Goal: Check status

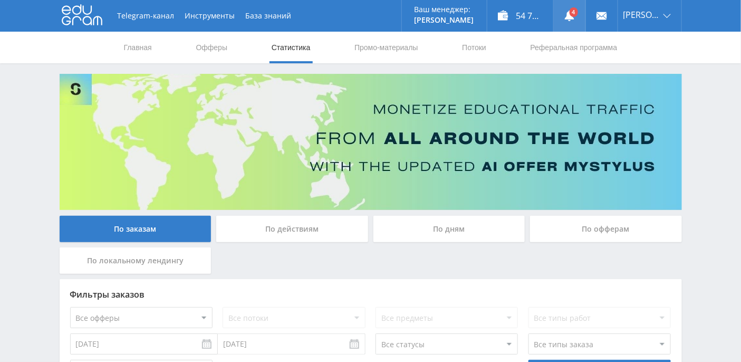
click at [585, 15] on link at bounding box center [570, 16] width 32 height 32
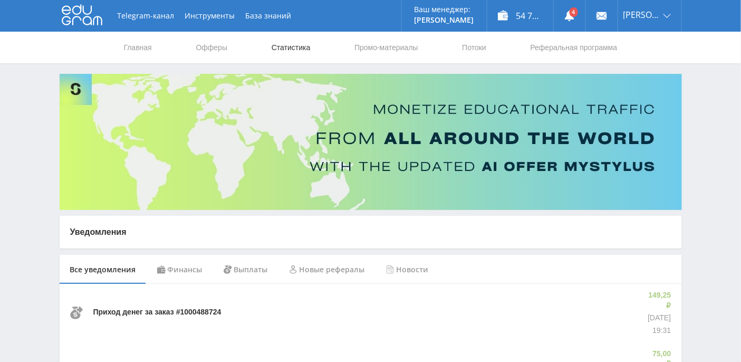
click at [307, 47] on link "Статистика" at bounding box center [290, 48] width 41 height 32
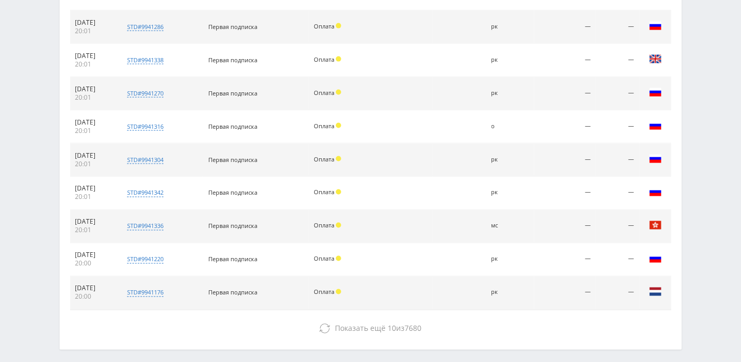
scroll to position [520, 0]
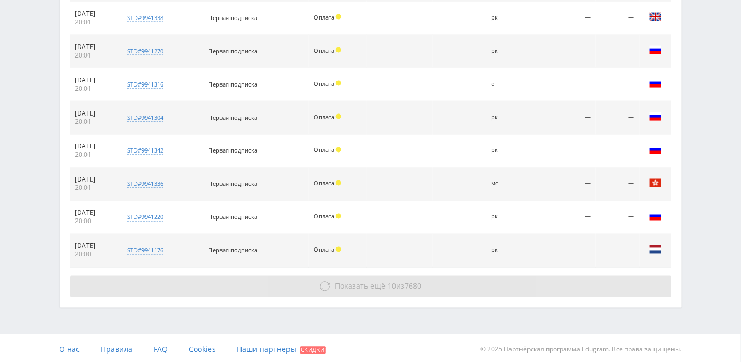
click at [346, 285] on span "Показать ещё" at bounding box center [360, 286] width 51 height 10
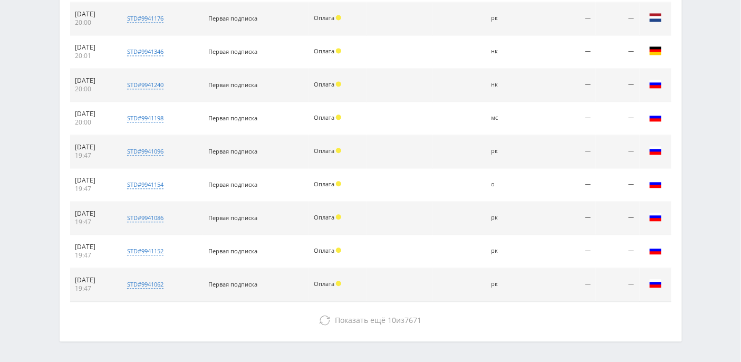
scroll to position [783, 0]
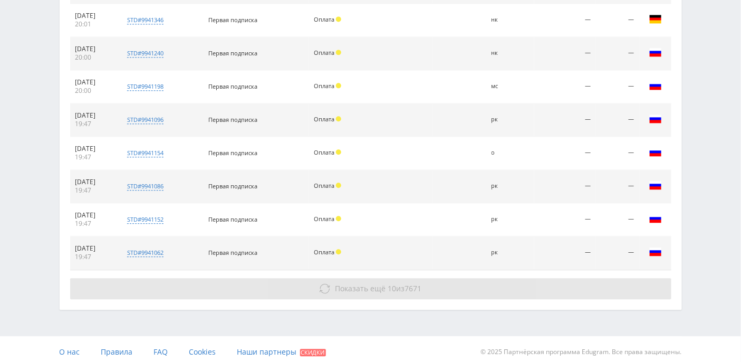
click at [349, 283] on span "Показать ещё" at bounding box center [360, 288] width 51 height 10
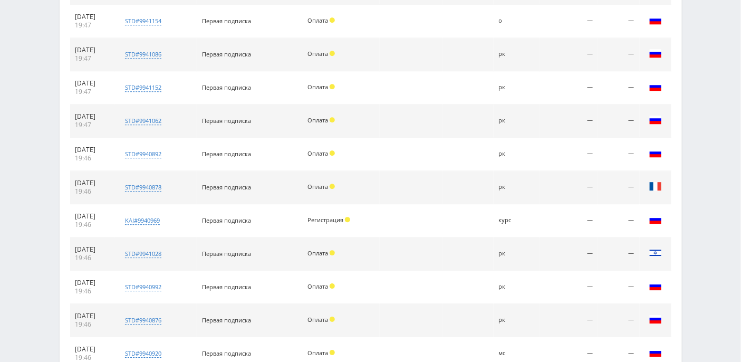
scroll to position [1001, 0]
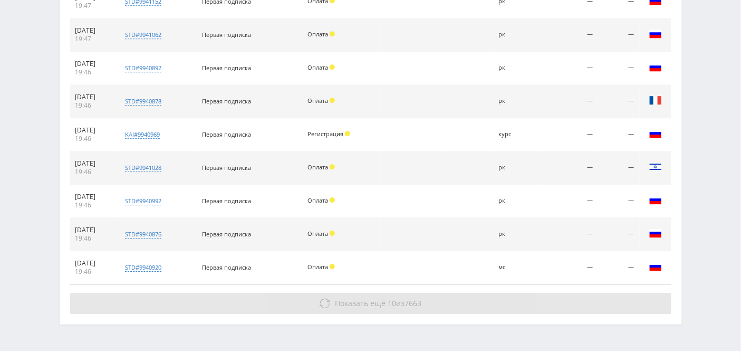
click at [340, 298] on span "Показать ещё" at bounding box center [360, 303] width 51 height 10
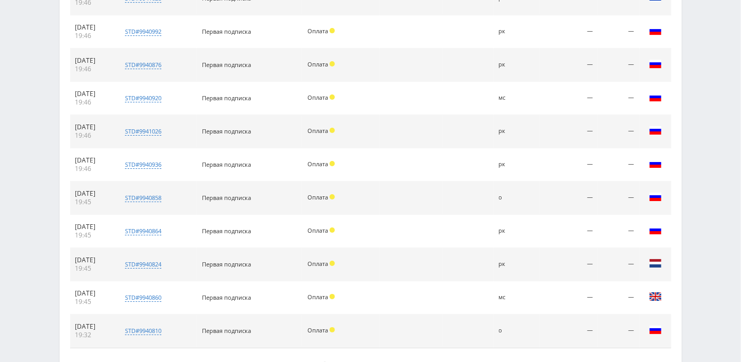
scroll to position [1245, 0]
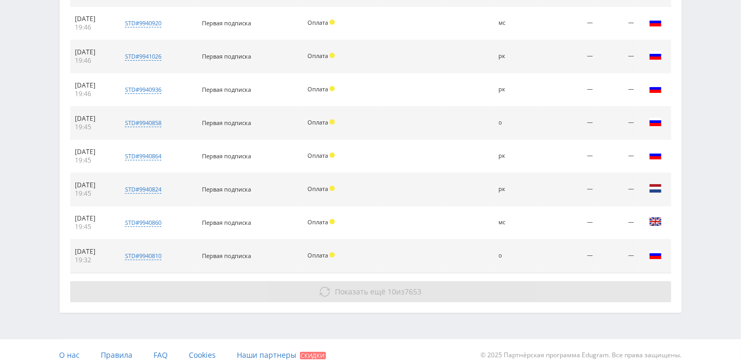
click at [345, 286] on span "Показать ещё" at bounding box center [360, 291] width 51 height 10
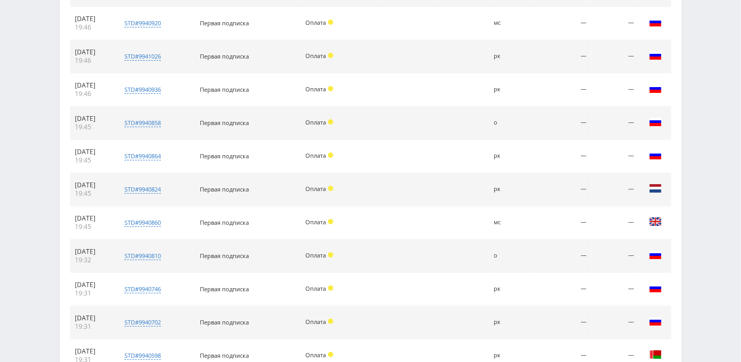
scroll to position [1542, 0]
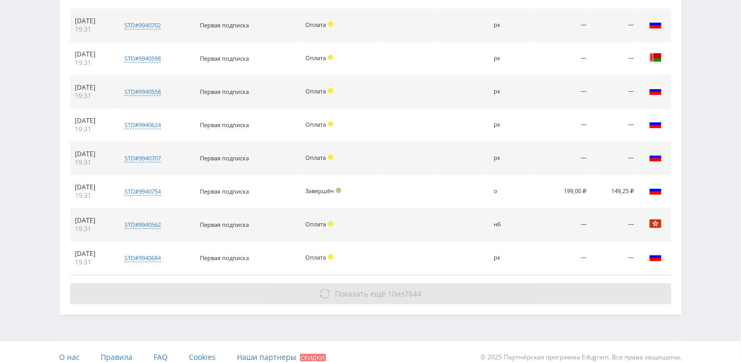
click at [352, 288] on span "Показать ещё" at bounding box center [360, 293] width 51 height 10
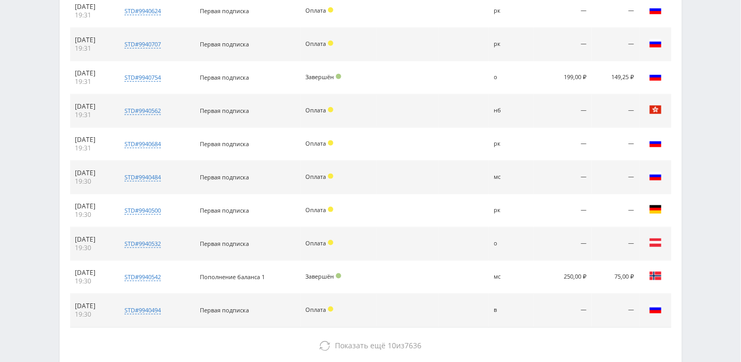
scroll to position [1707, 0]
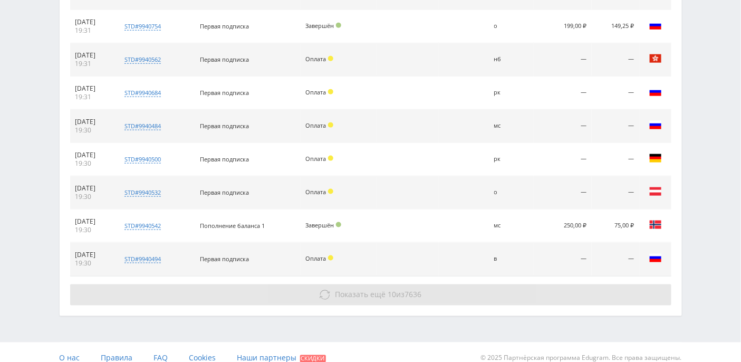
click at [356, 289] on span "Показать ещё" at bounding box center [360, 294] width 51 height 10
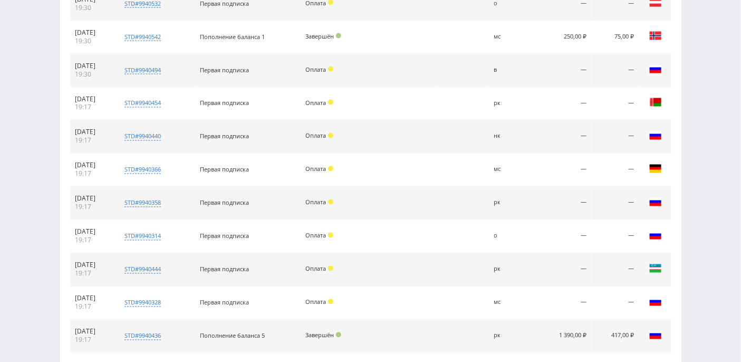
scroll to position [2004, 0]
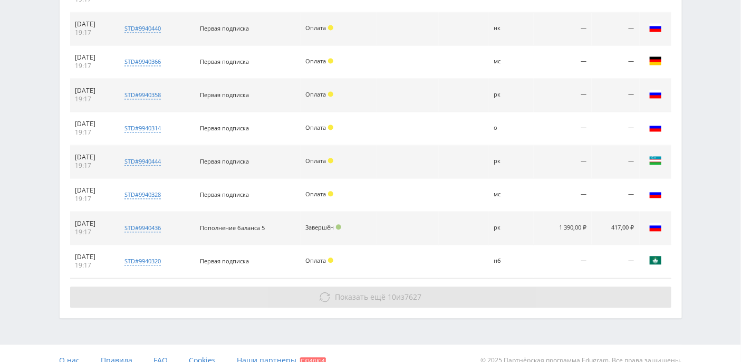
click at [354, 286] on button "Показать ещё 10 из 7627" at bounding box center [370, 296] width 601 height 21
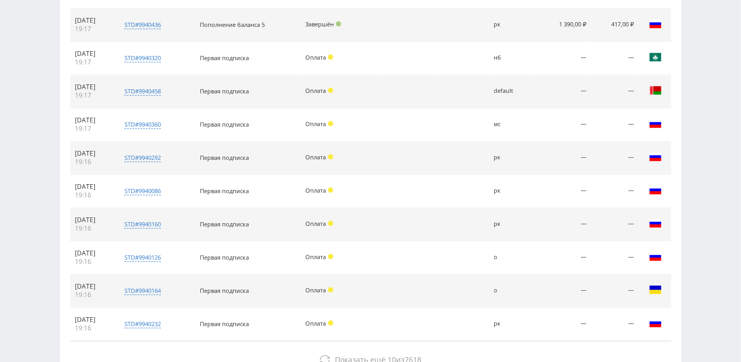
scroll to position [2268, 0]
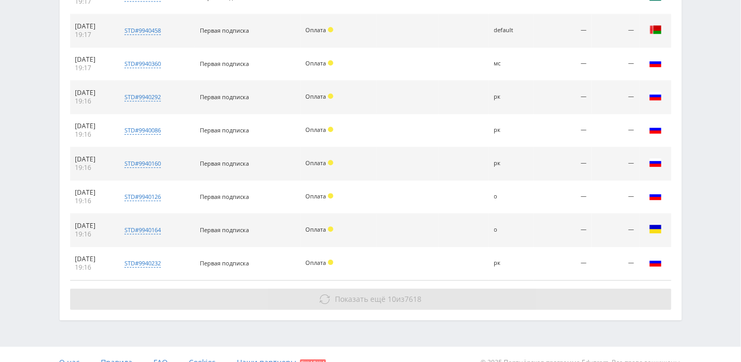
click at [353, 289] on button "Показать ещё 10 из 7618" at bounding box center [370, 298] width 601 height 21
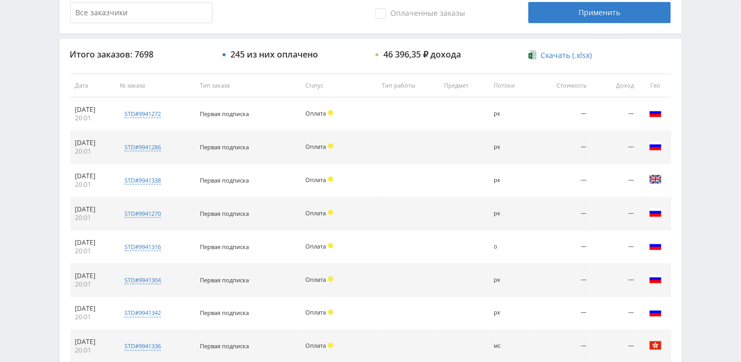
scroll to position [0, 0]
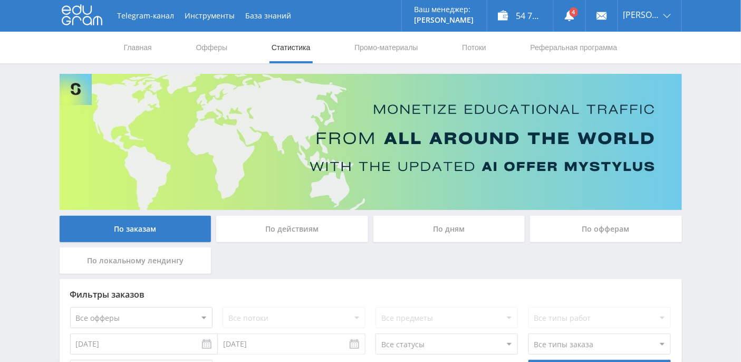
click at [441, 223] on div "По дням" at bounding box center [449, 229] width 152 height 26
click at [0, 0] on input "По дням" at bounding box center [0, 0] width 0 height 0
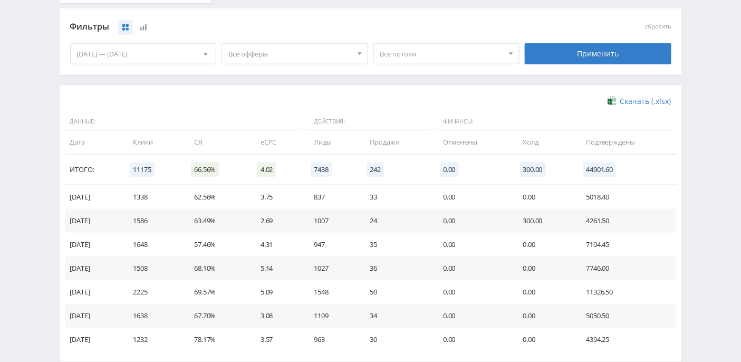
scroll to position [283, 0]
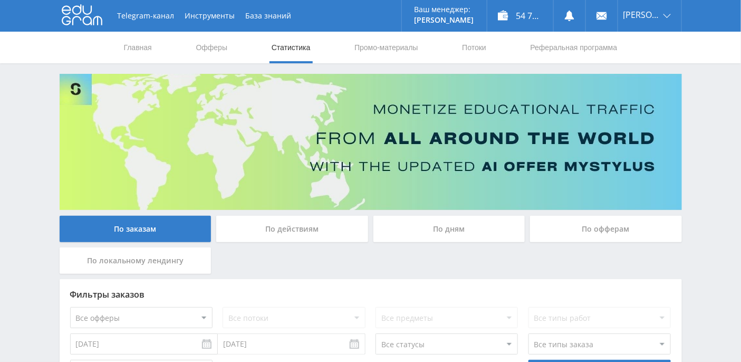
click at [450, 222] on div "По дням" at bounding box center [449, 229] width 152 height 26
click at [0, 0] on input "По дням" at bounding box center [0, 0] width 0 height 0
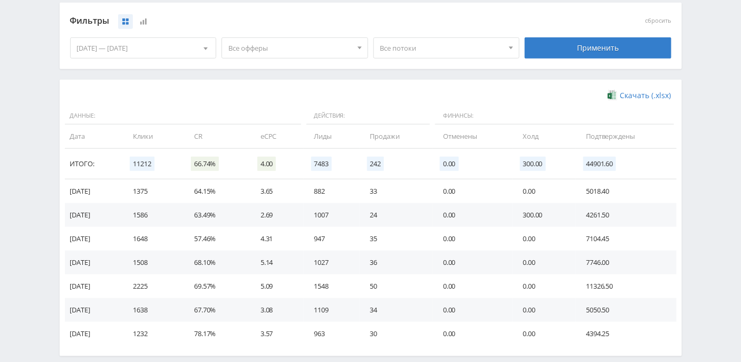
scroll to position [327, 0]
